Goal: Information Seeking & Learning: Learn about a topic

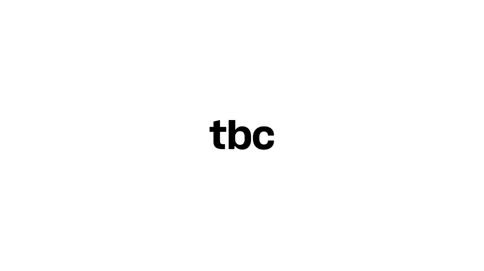
scroll to position [2, 0]
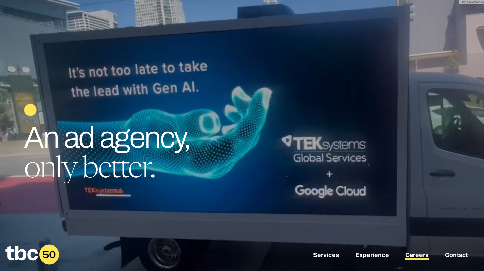
click at [418, 252] on link "Careers" at bounding box center [416, 255] width 23 height 8
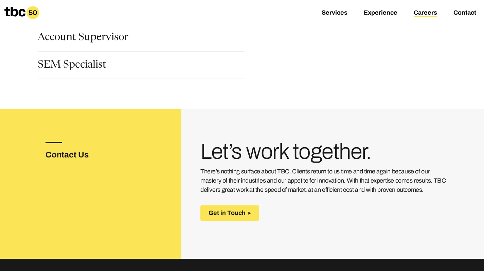
scroll to position [179, 0]
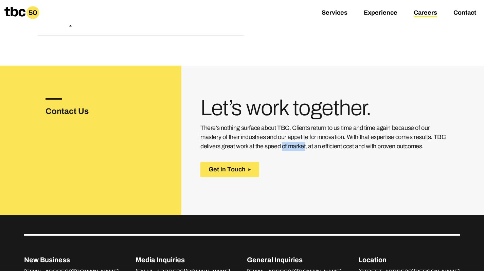
drag, startPoint x: 255, startPoint y: 146, endPoint x: 274, endPoint y: 146, distance: 19.0
click at [274, 146] on p "There’s nothing surface about TBC. Clients return to us time and time again bec…" at bounding box center [323, 137] width 246 height 28
click at [226, 171] on span "Get in Touch" at bounding box center [227, 169] width 37 height 7
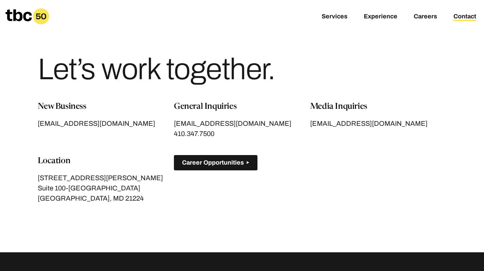
click at [203, 165] on span "Career Opportunities" at bounding box center [213, 162] width 62 height 7
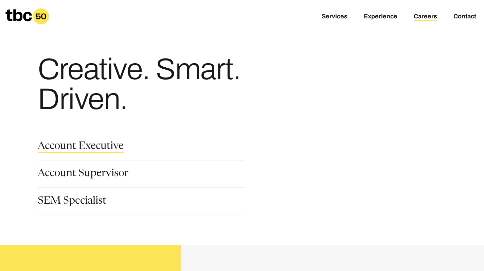
click at [62, 144] on link "Account Executive" at bounding box center [81, 147] width 86 height 12
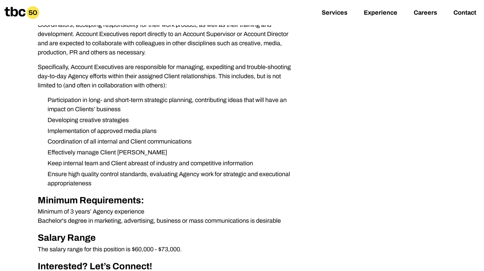
scroll to position [199, 0]
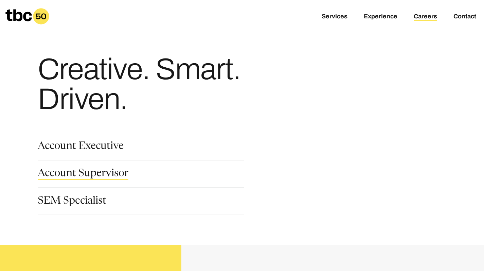
click at [90, 172] on link "Account Supervisor" at bounding box center [83, 175] width 91 height 12
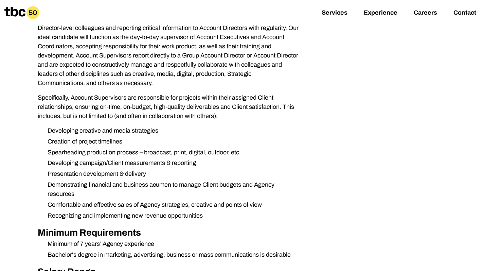
scroll to position [222, 0]
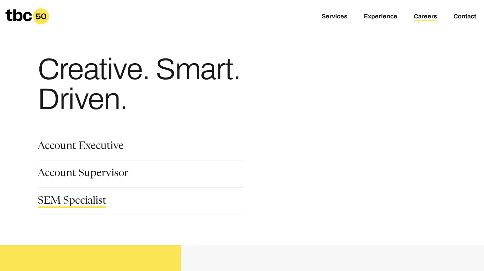
click at [84, 204] on link "SEM Specialist" at bounding box center [72, 202] width 69 height 12
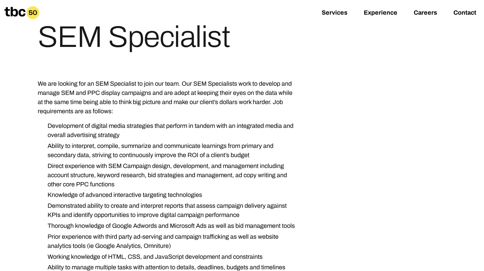
scroll to position [129, 0]
